Goal: Task Accomplishment & Management: Manage account settings

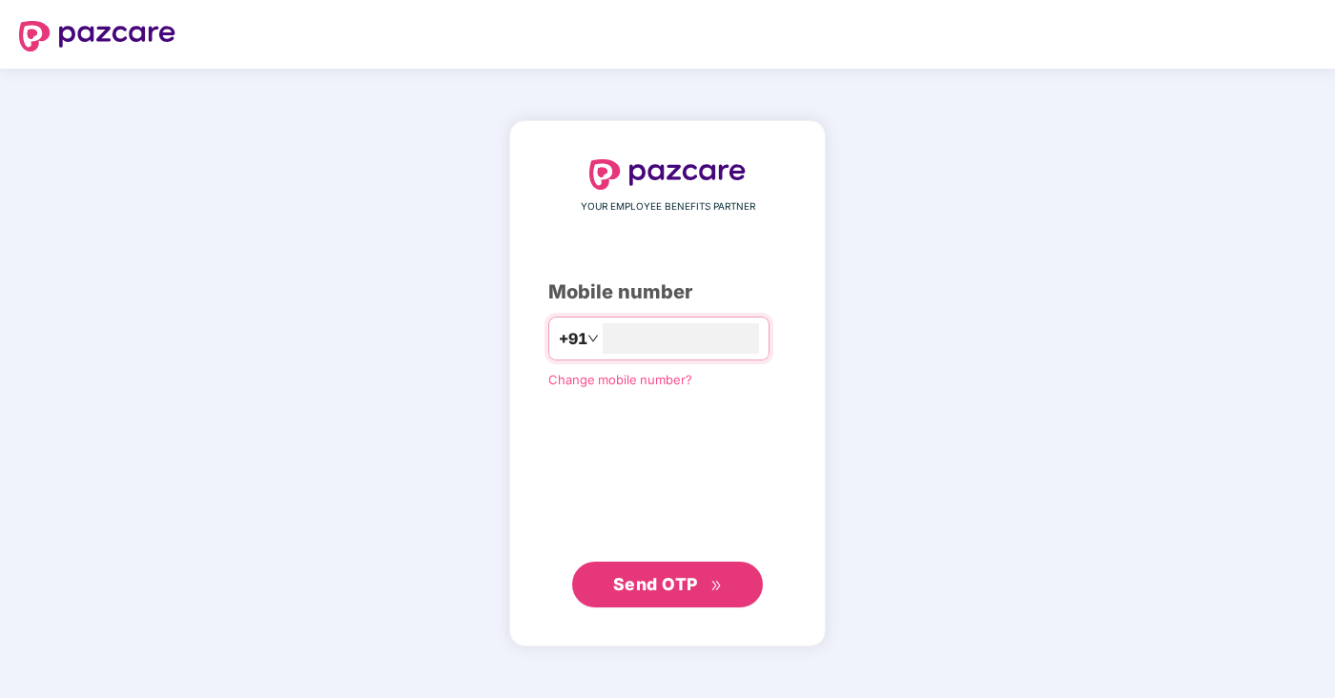
type input "**********"
click at [708, 599] on button "Send OTP" at bounding box center [667, 585] width 191 height 46
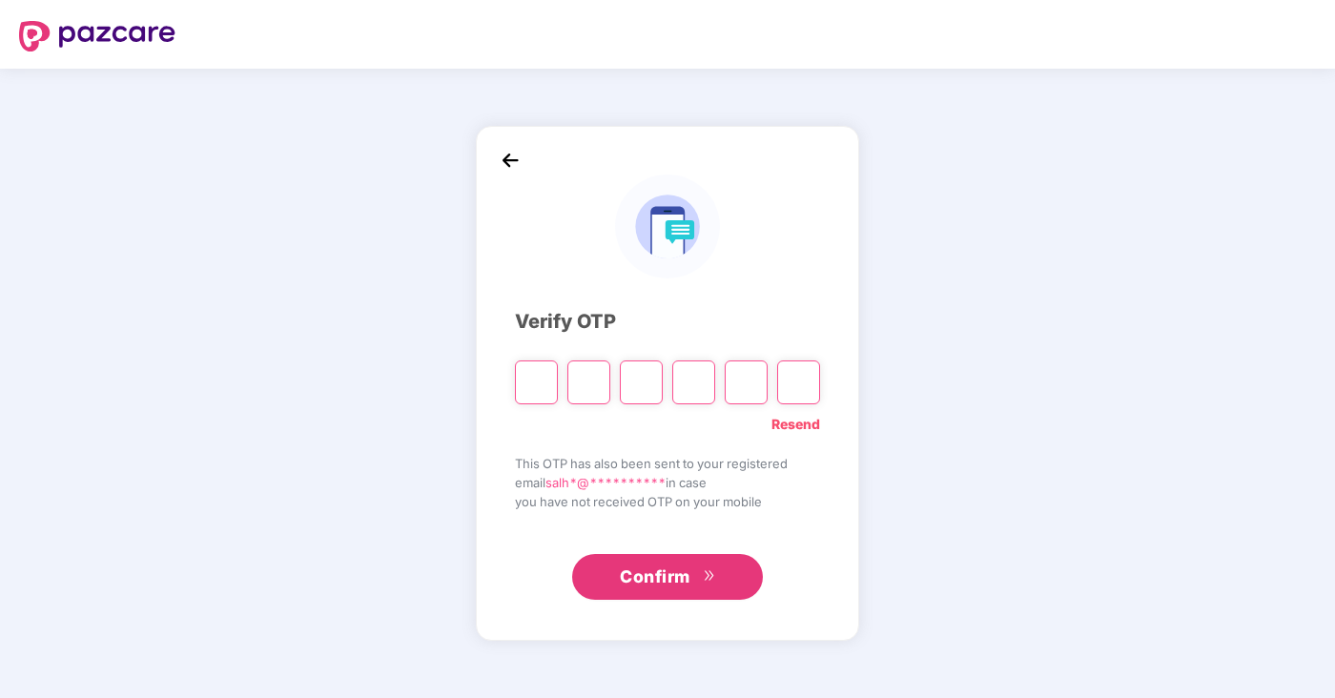
type input "*"
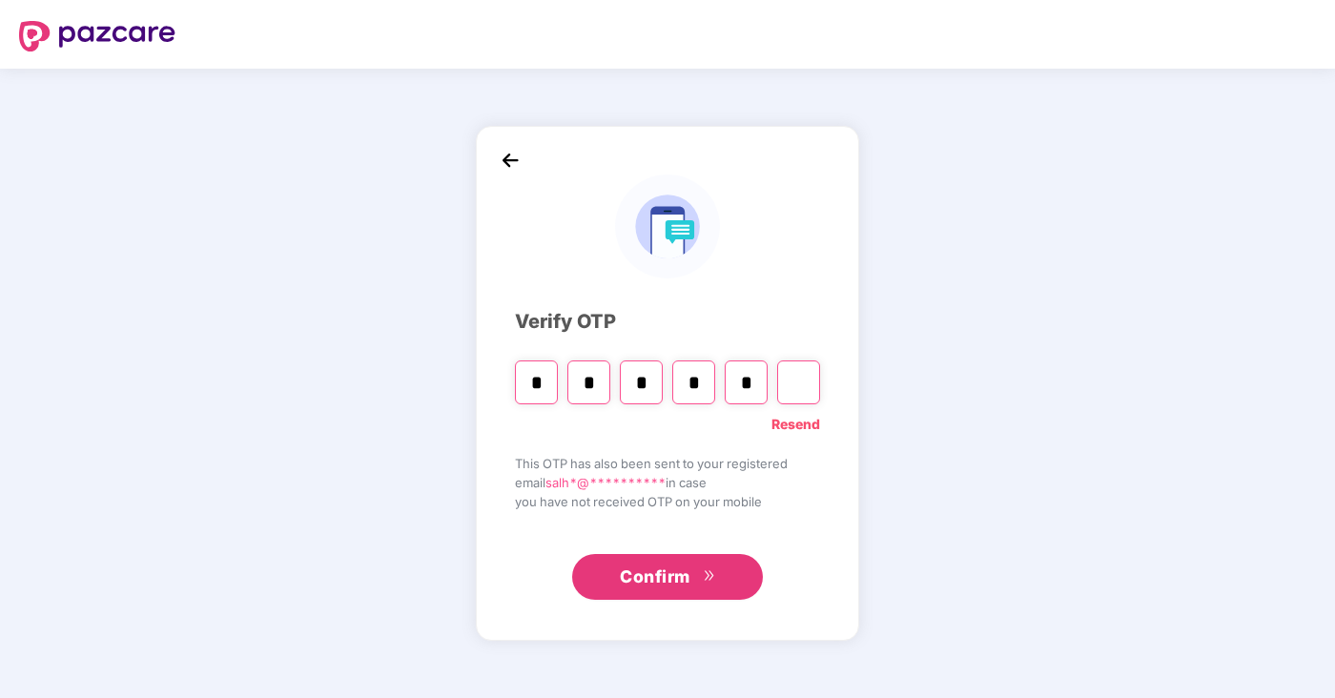
type input "*"
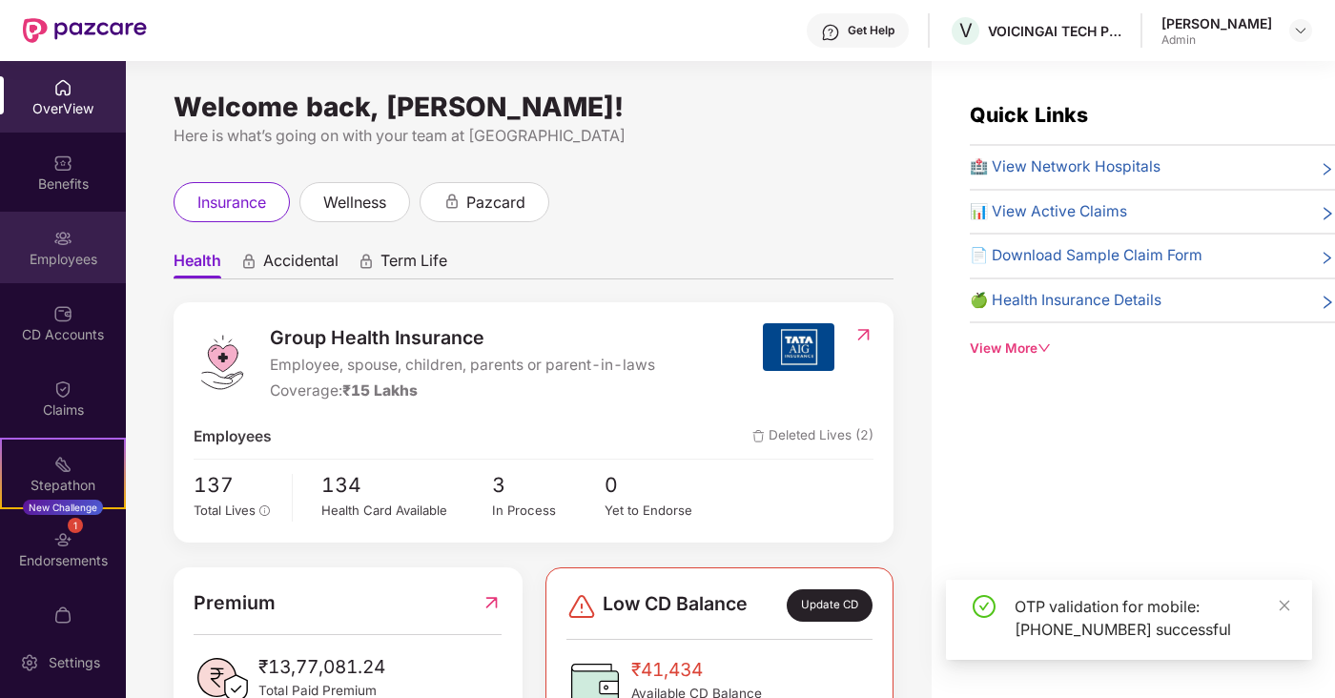
click at [71, 260] on div "Employees" at bounding box center [63, 259] width 126 height 19
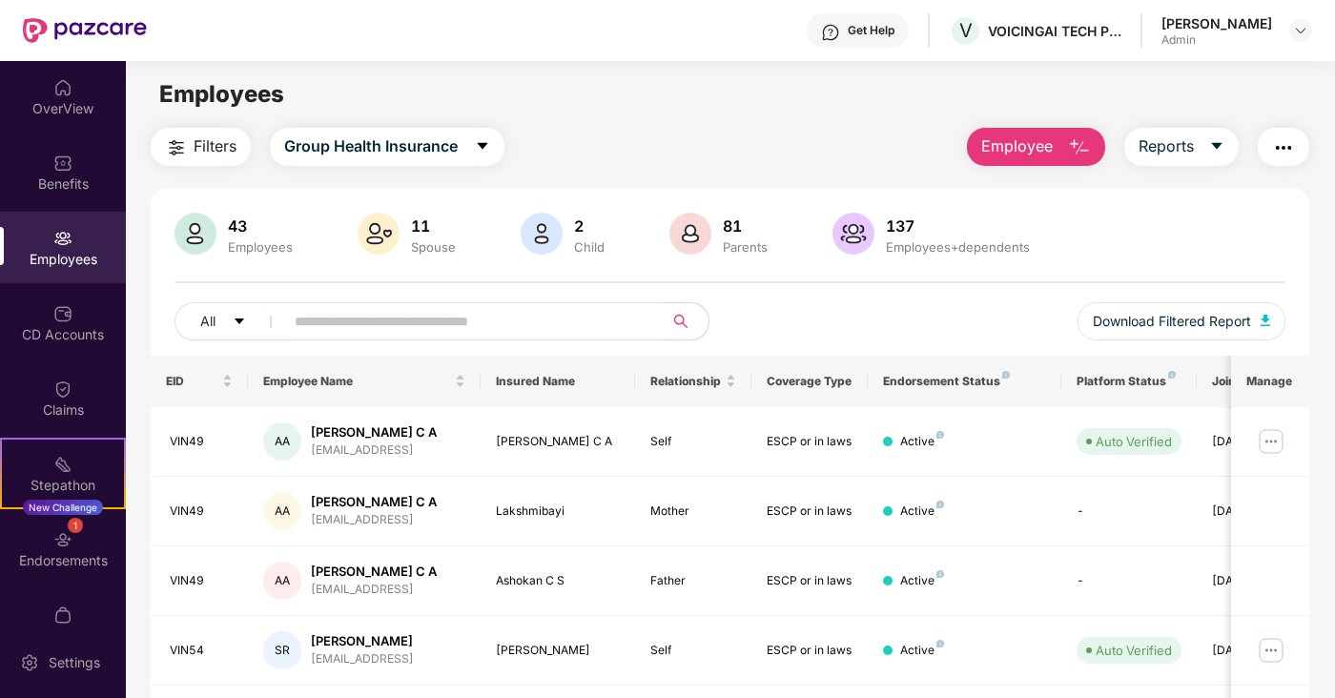
click at [1308, 340] on div "43 Employees 11 Spouse 2 Child [DEMOGRAPHIC_DATA] Parents 137 Employees+depende…" at bounding box center [730, 284] width 1158 height 143
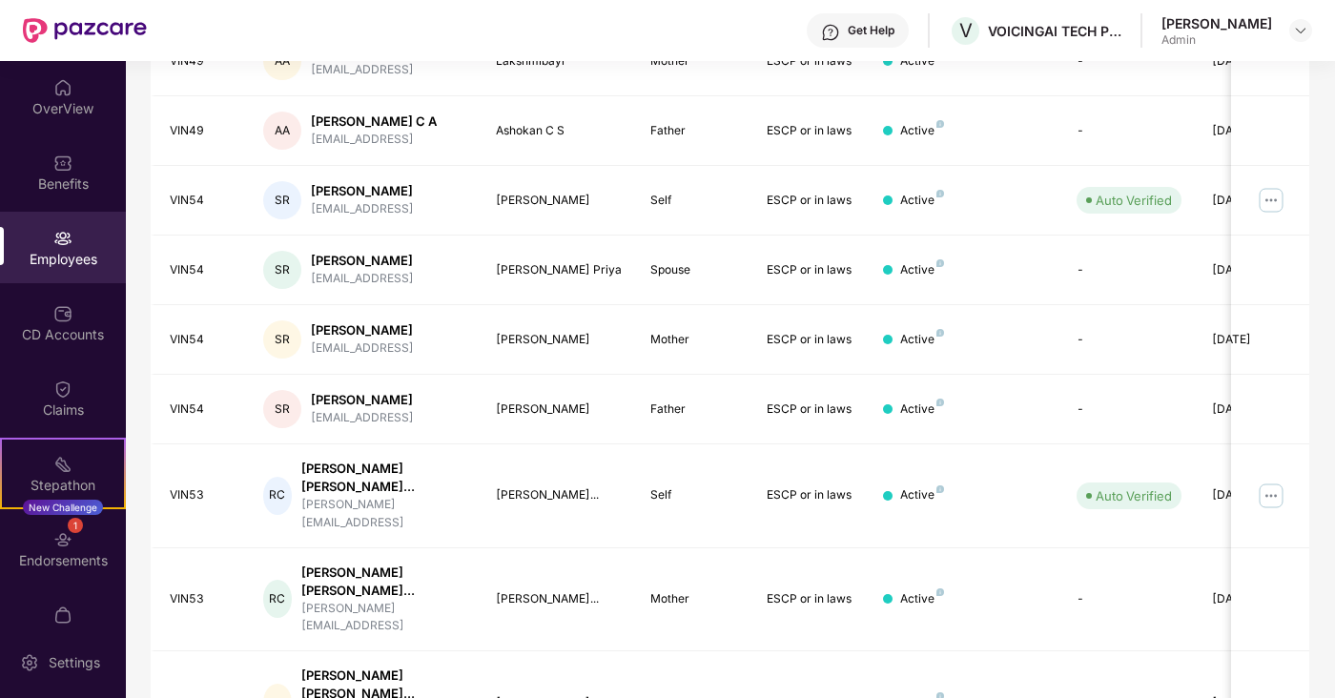
scroll to position [474, 0]
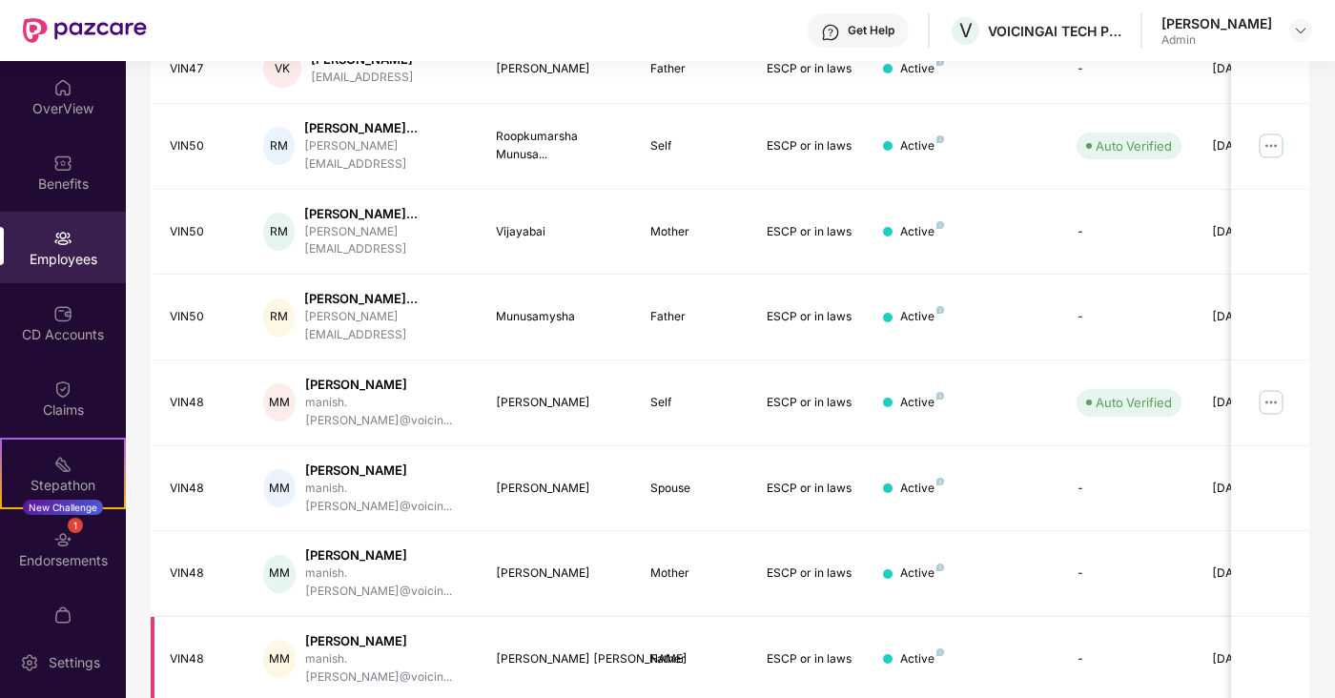
scroll to position [522, 0]
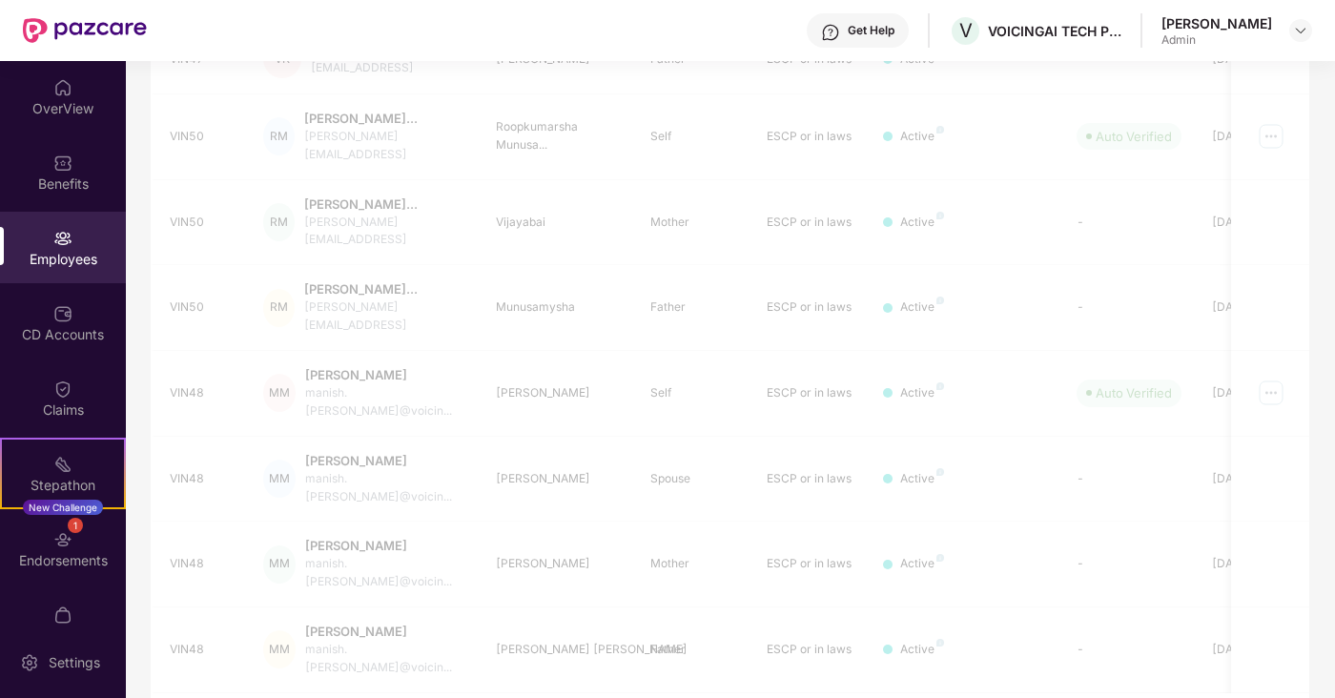
scroll to position [474, 0]
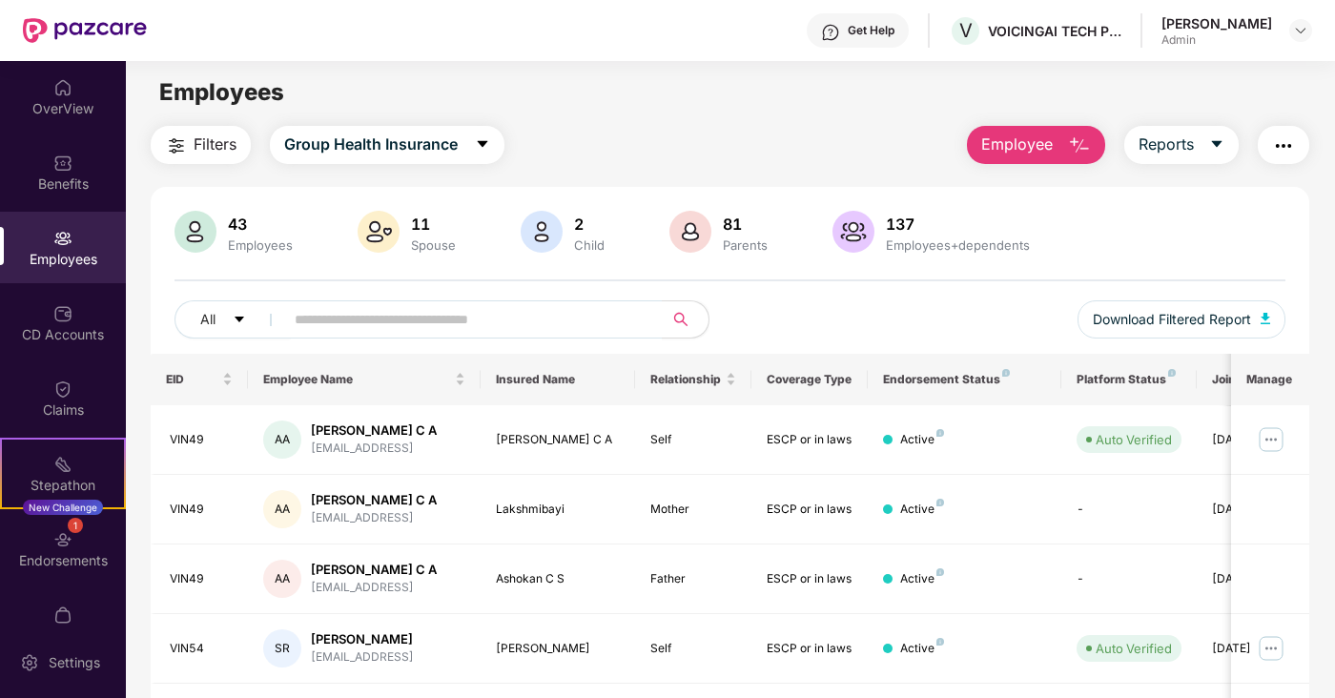
scroll to position [0, 0]
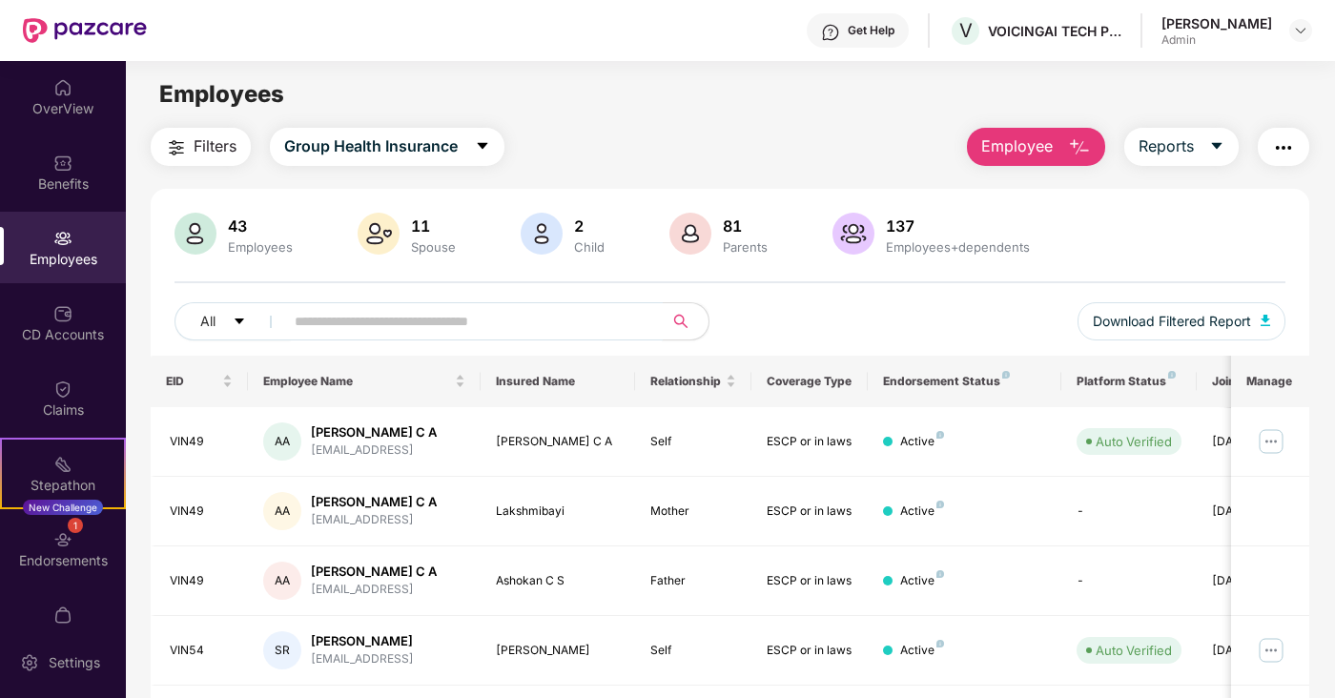
click at [465, 326] on input "text" at bounding box center [466, 321] width 342 height 29
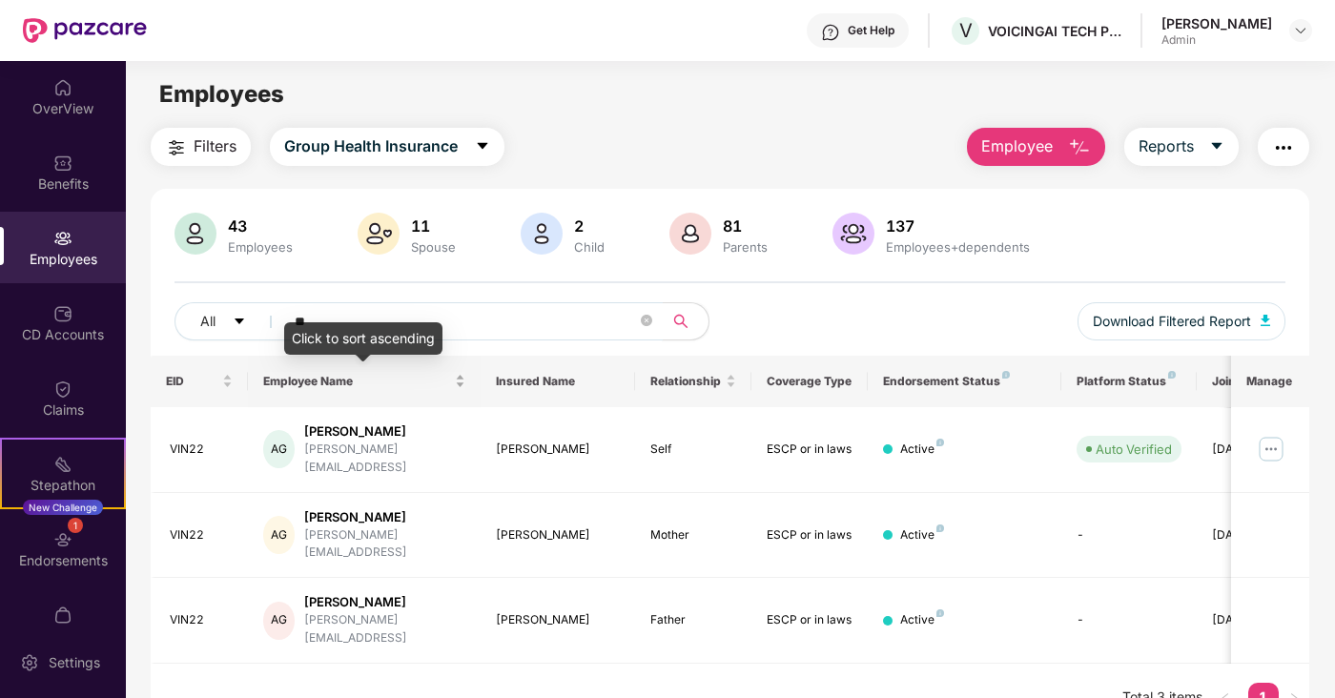
type input "*"
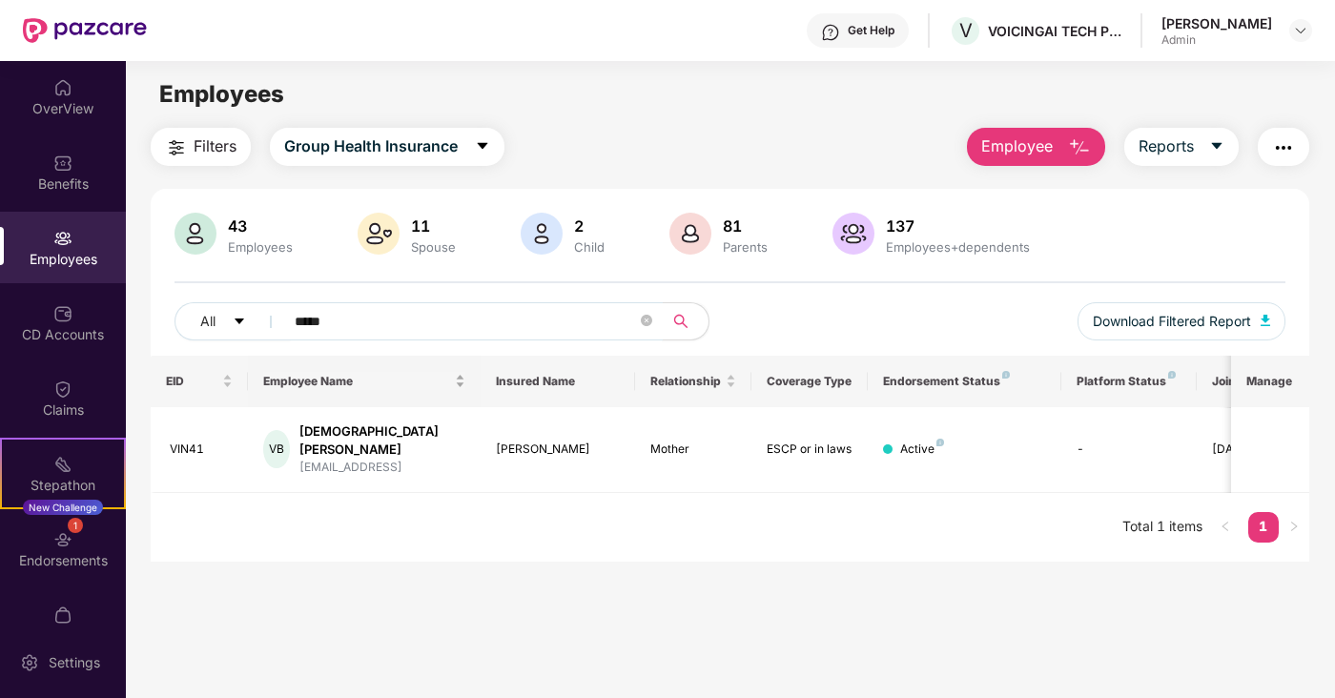
type input "******"
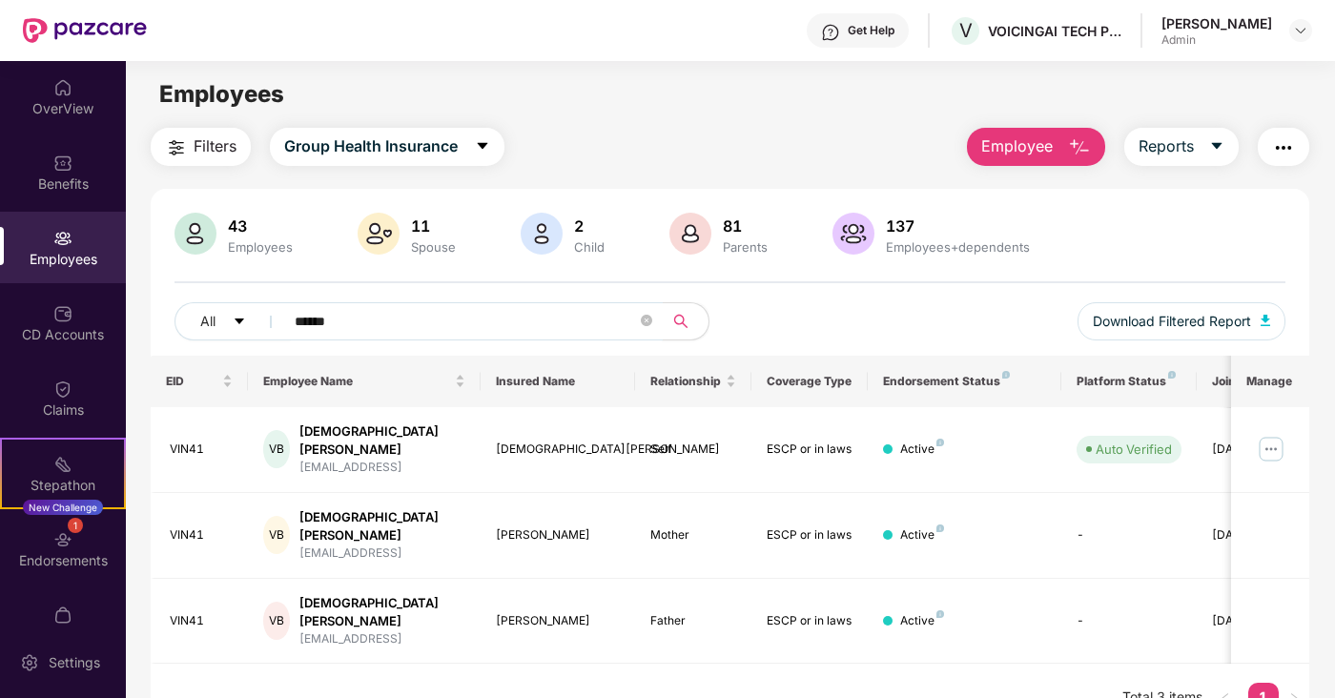
drag, startPoint x: 419, startPoint y: 324, endPoint x: -3, endPoint y: 140, distance: 460.0
click at [0, 140] on html "Get Help V VOICINGAI TECH PRIVATE LIMITED [PERSON_NAME] Admin OverView Benefits…" at bounding box center [667, 349] width 1335 height 698
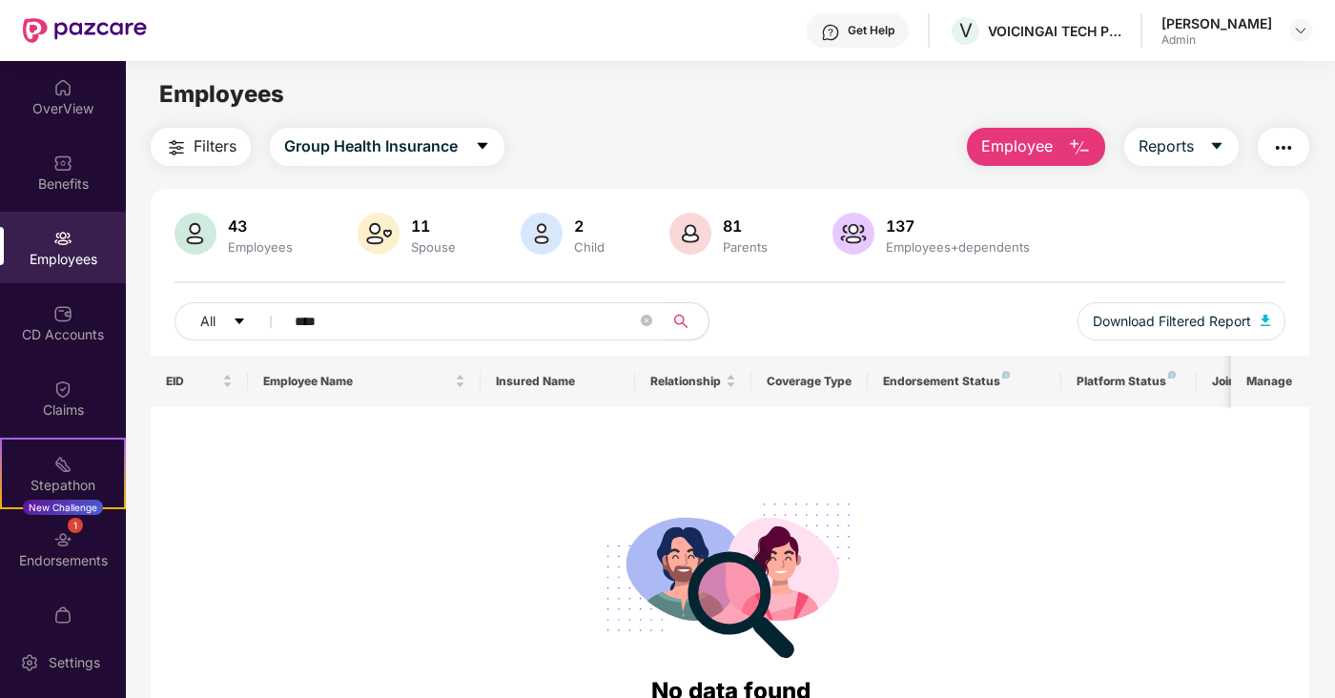
type input "****"
